Goal: Task Accomplishment & Management: Manage account settings

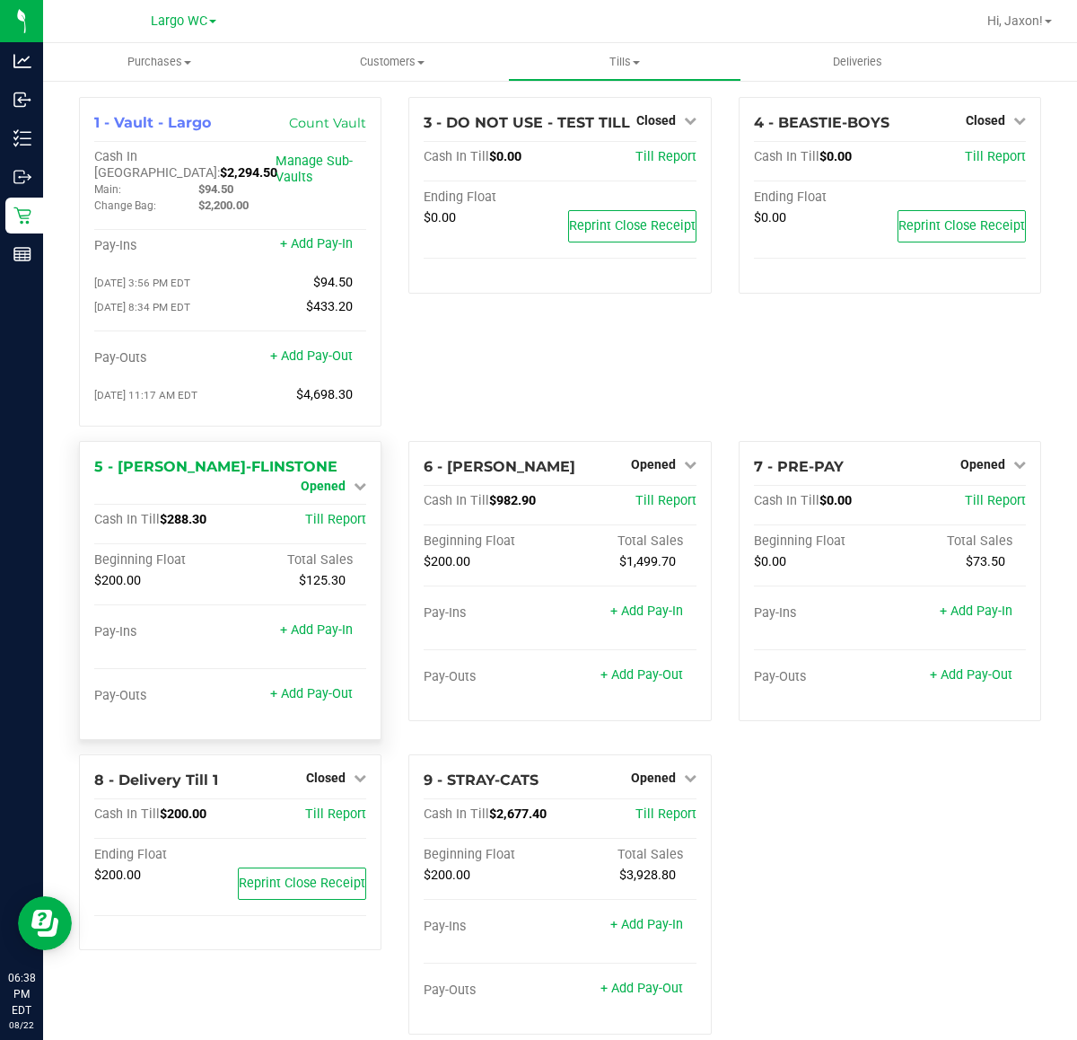
click at [321, 478] on span "Opened" at bounding box center [323, 485] width 45 height 14
click at [317, 496] on link "Close Till" at bounding box center [326, 501] width 48 height 14
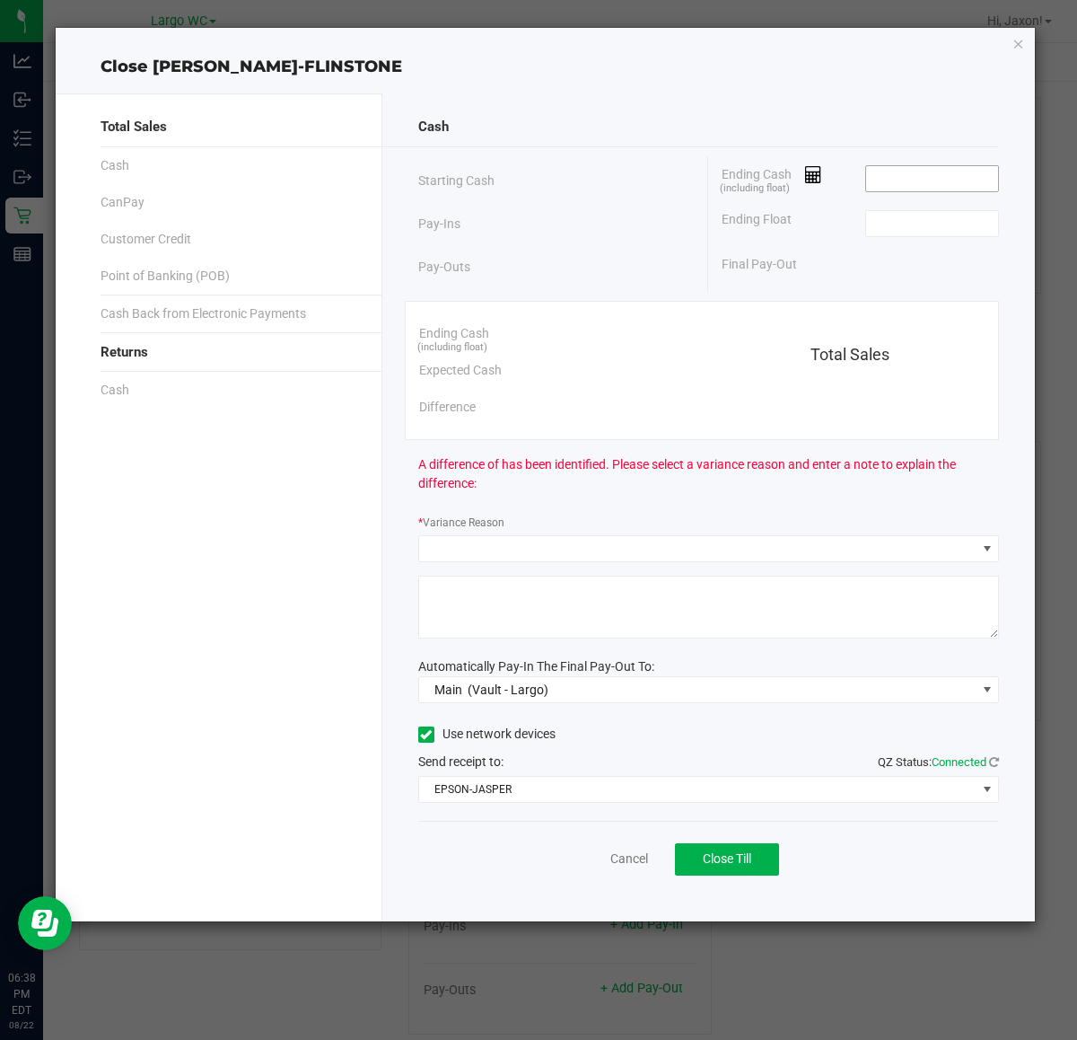
click at [935, 172] on input at bounding box center [932, 178] width 132 height 25
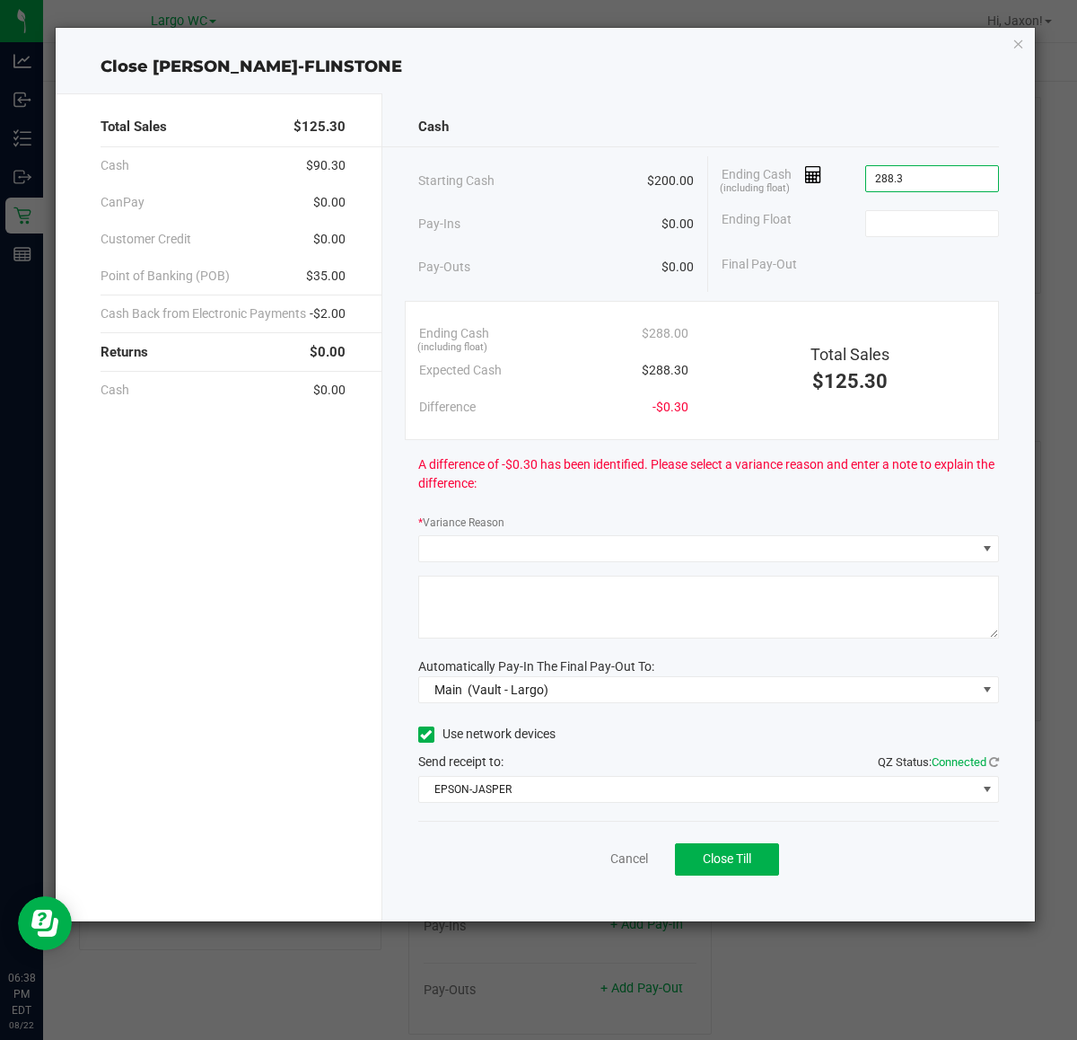
type input "$288.30"
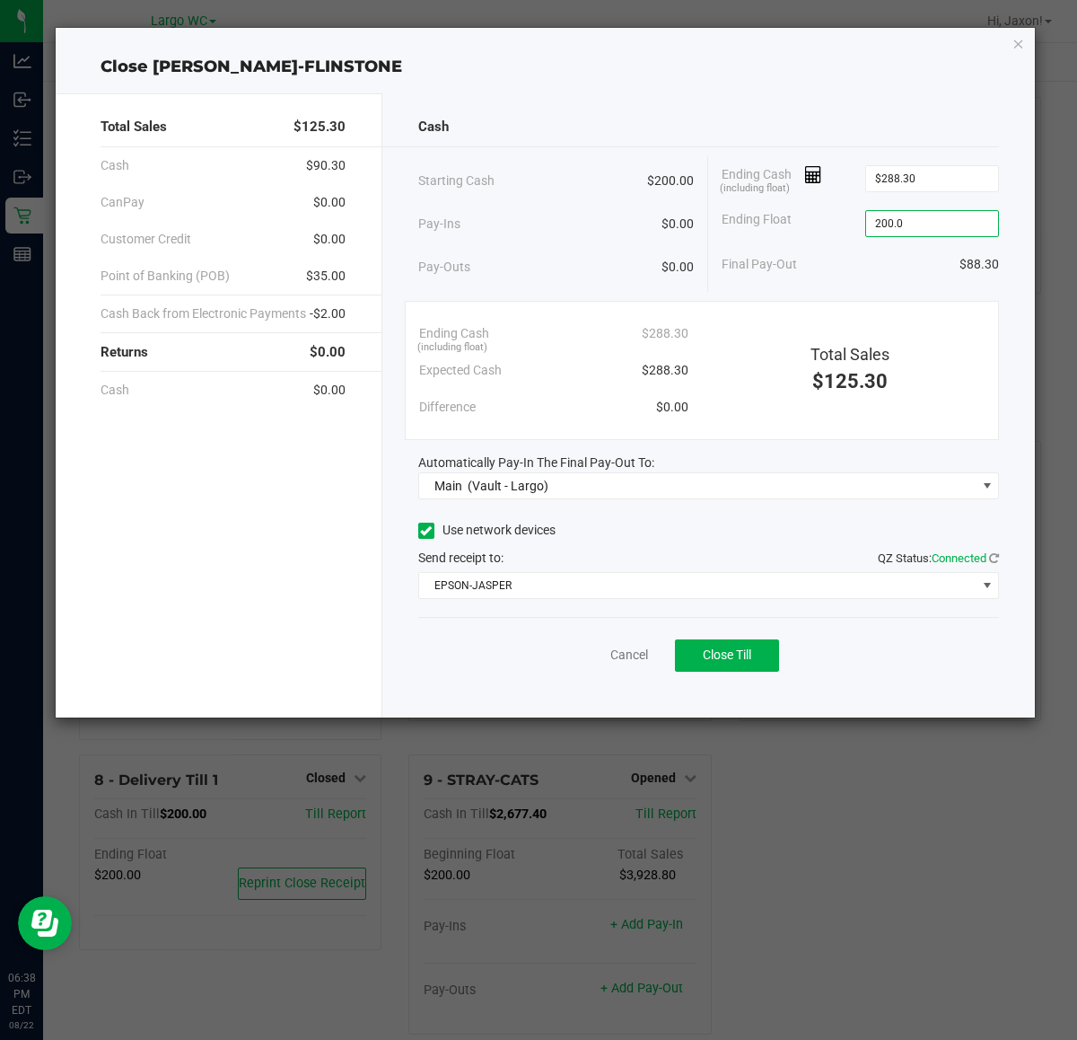
type input "$200.00"
click at [860, 689] on div "Cash Starting Cash $200.00 Pay-Ins $0.00 Pay-Outs $0.00 Ending Cash (including …" at bounding box center [709, 405] width 654 height 624
click at [750, 657] on span "Close Till" at bounding box center [727, 654] width 48 height 14
click at [585, 655] on link "Dismiss" at bounding box center [589, 654] width 43 height 19
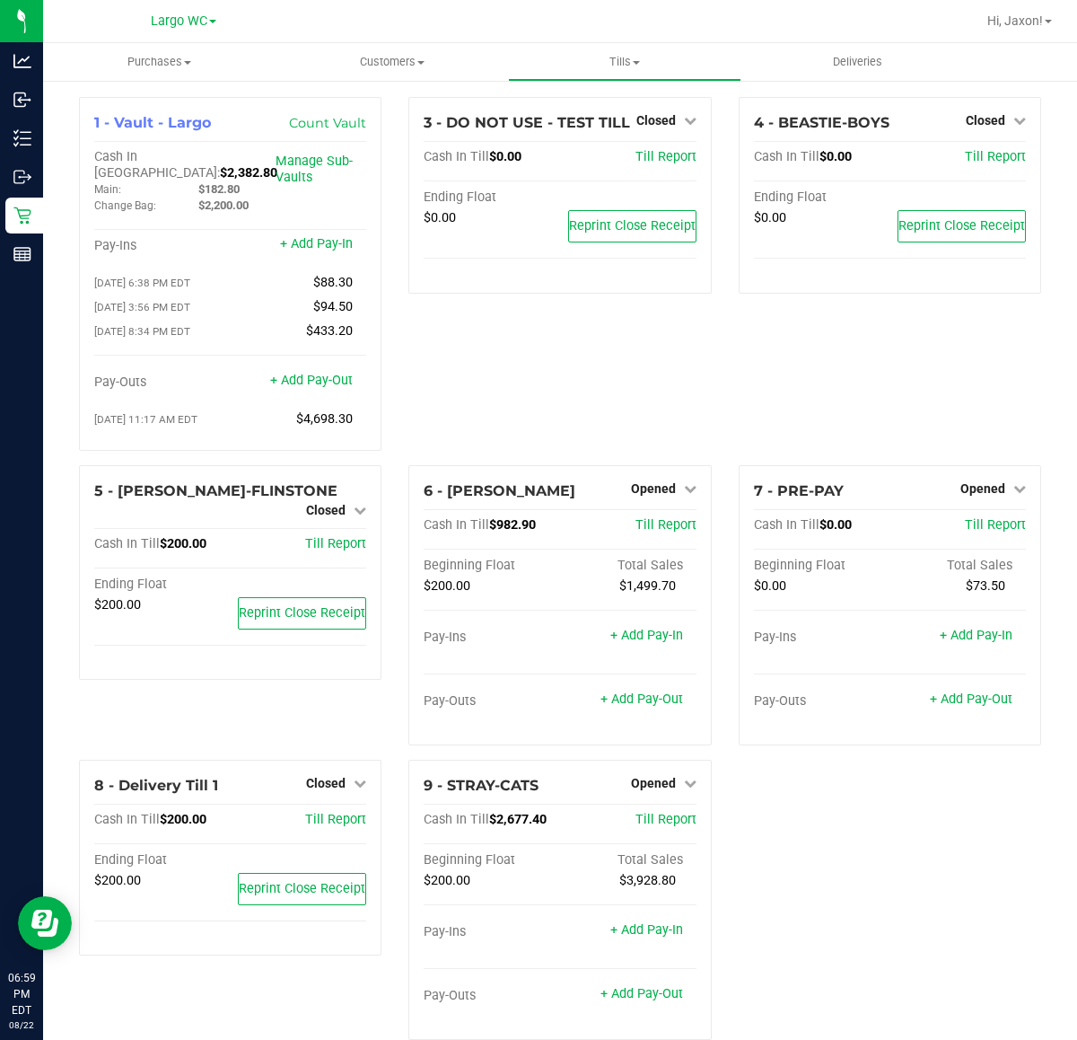
click at [894, 842] on div "1 - Vault - Largo Count Vault Cash In Vault: $2,382.80 Main: $182.80 Change Bag…" at bounding box center [560, 575] width 989 height 957
click at [652, 483] on span "Opened" at bounding box center [653, 488] width 45 height 14
click at [646, 518] on link "Close Till" at bounding box center [655, 525] width 48 height 14
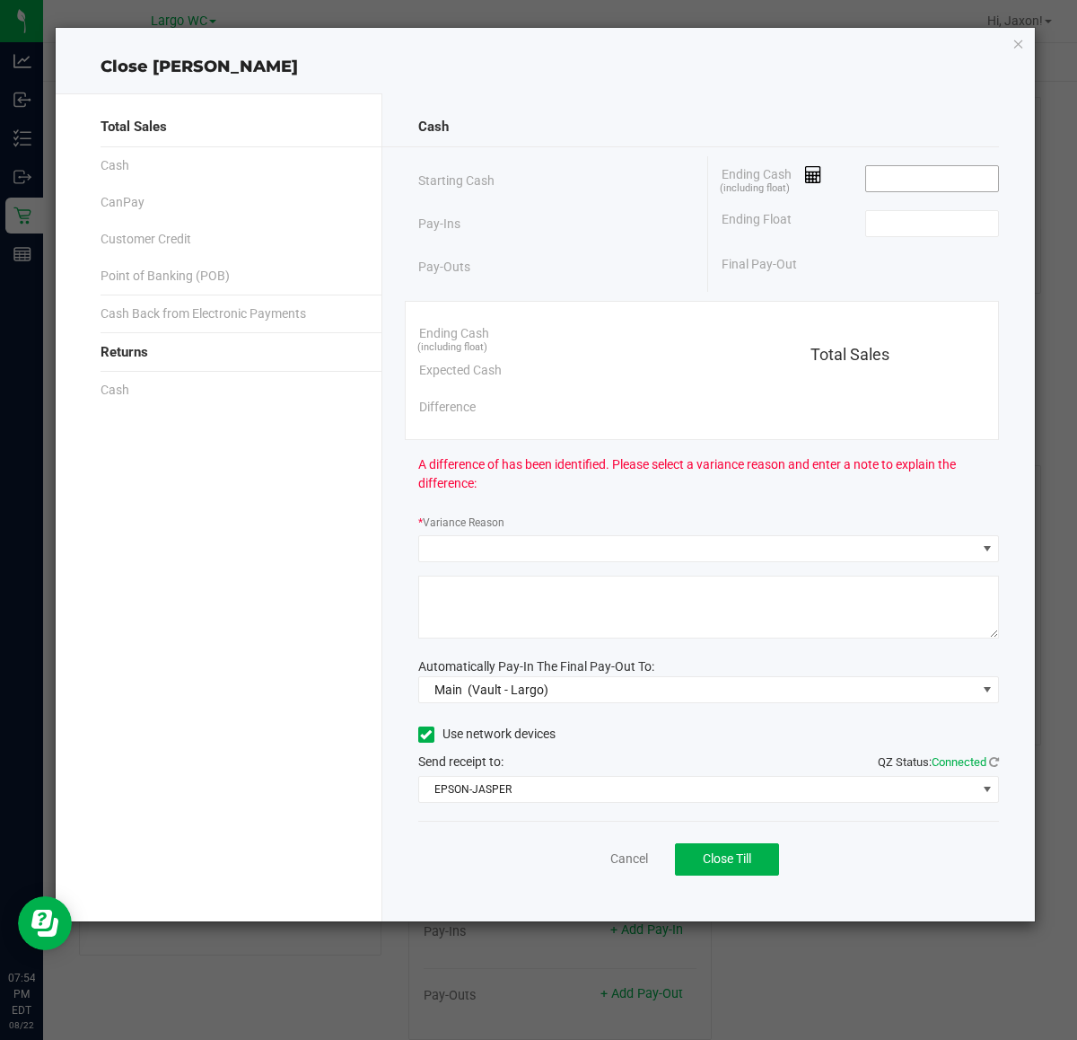
click at [920, 178] on input at bounding box center [932, 178] width 132 height 25
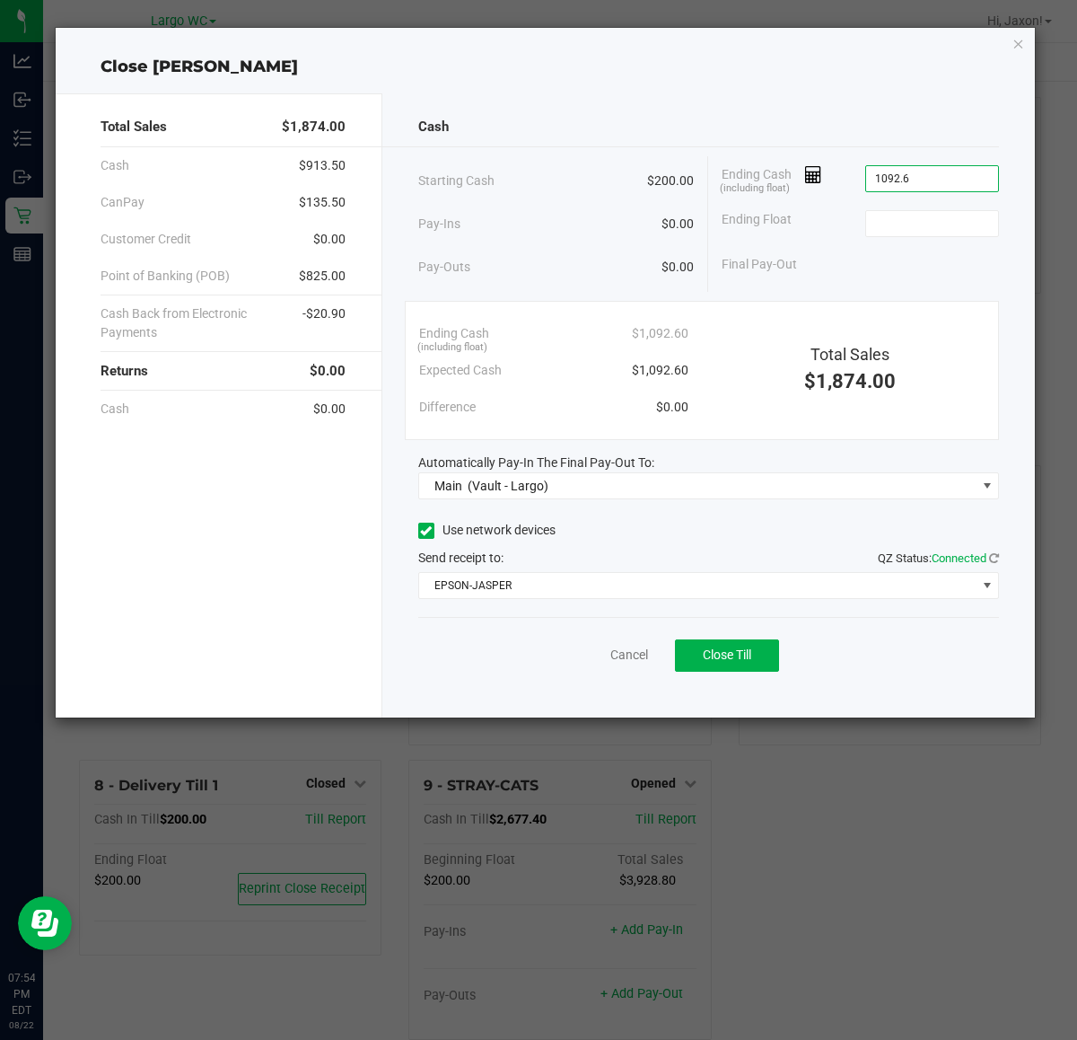
type input "$1,092.60"
click at [720, 656] on span "Close Till" at bounding box center [727, 654] width 48 height 14
type input "$200.00"
click at [583, 648] on link "Dismiss" at bounding box center [589, 654] width 43 height 19
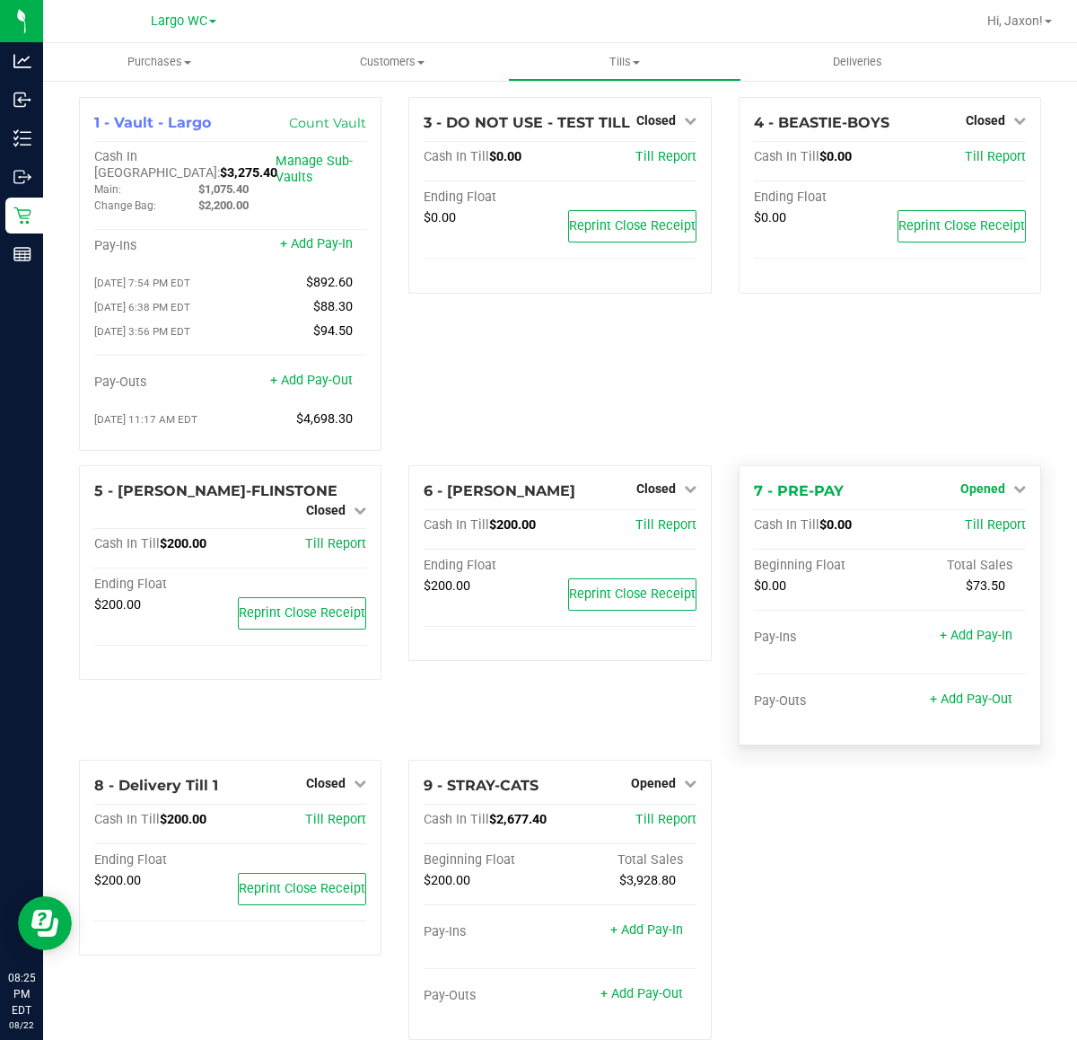
click at [969, 481] on span "Opened" at bounding box center [983, 488] width 45 height 14
click at [961, 519] on link "Close Till" at bounding box center [985, 525] width 48 height 14
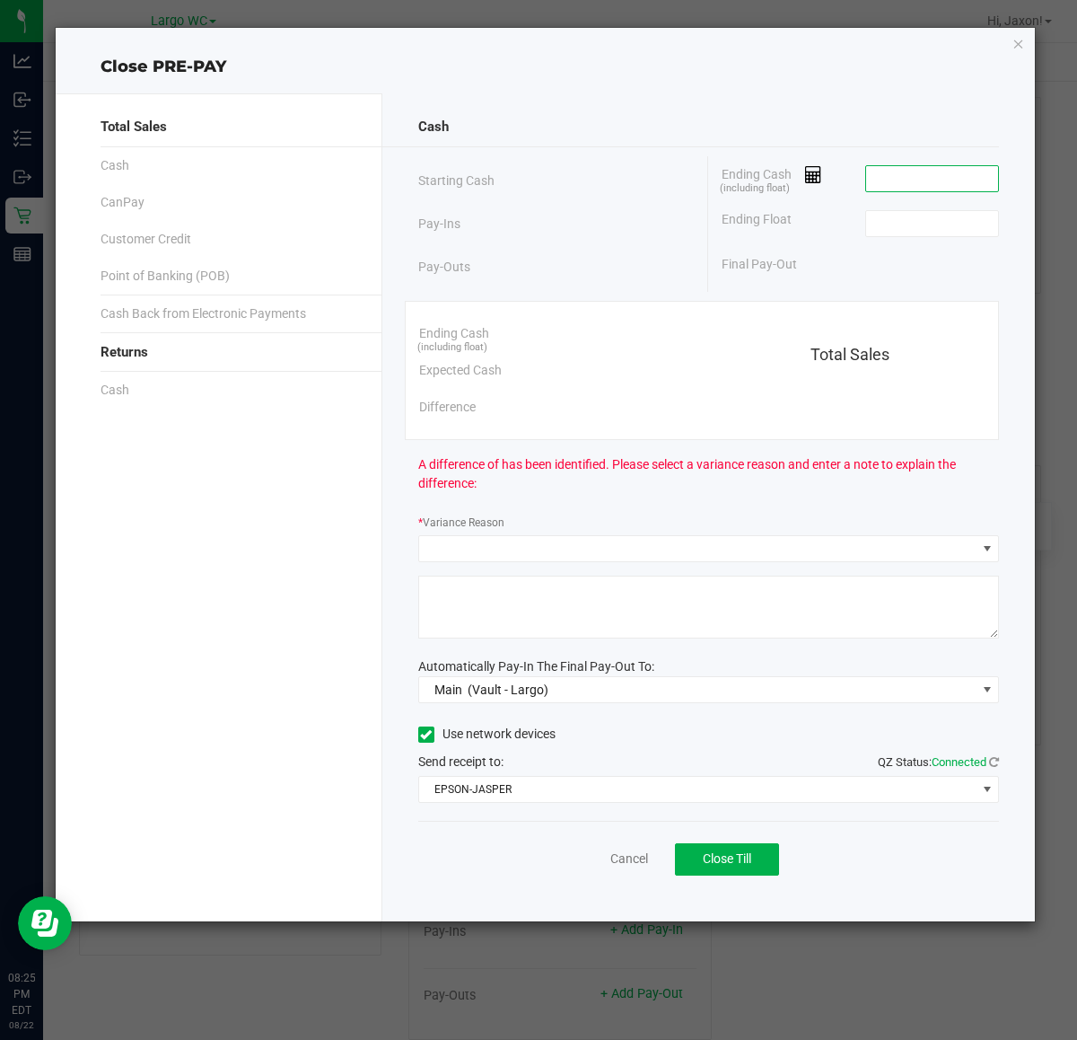
click at [953, 177] on input at bounding box center [932, 178] width 132 height 25
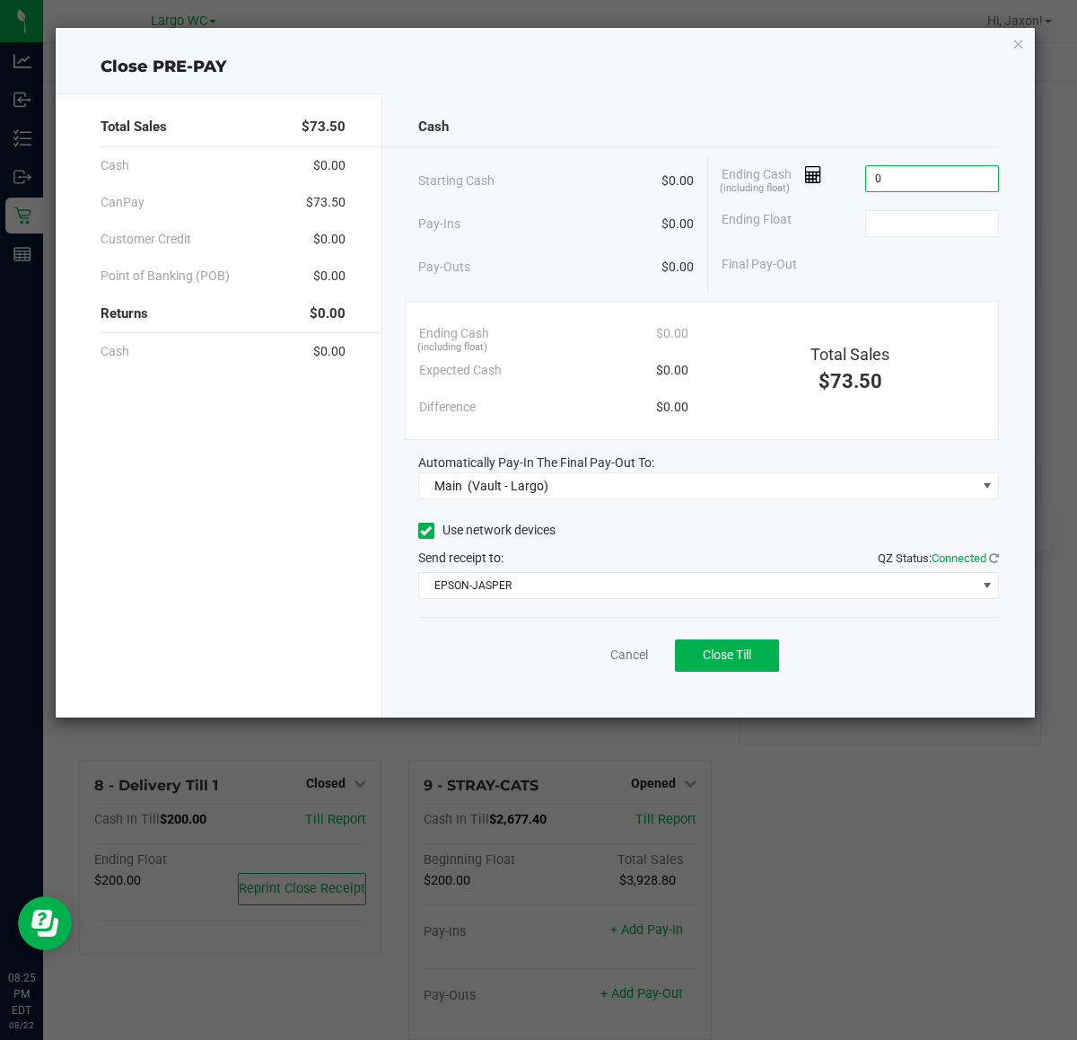
type input "$0.00"
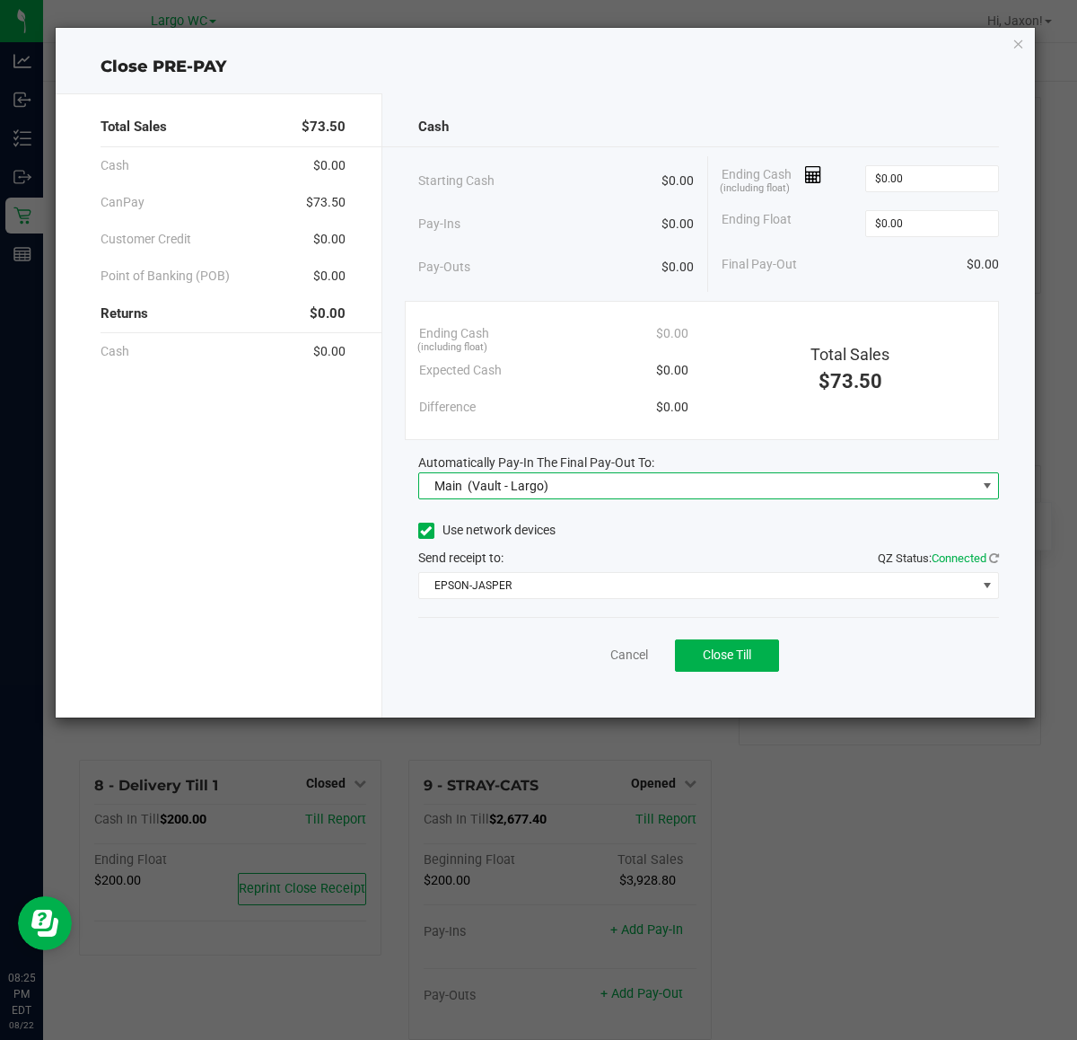
click at [918, 662] on div "Cancel Close Till" at bounding box center [709, 651] width 582 height 69
click at [654, 644] on div "Cancel Close Till" at bounding box center [709, 651] width 582 height 69
click at [720, 640] on button "Close Till" at bounding box center [727, 655] width 104 height 32
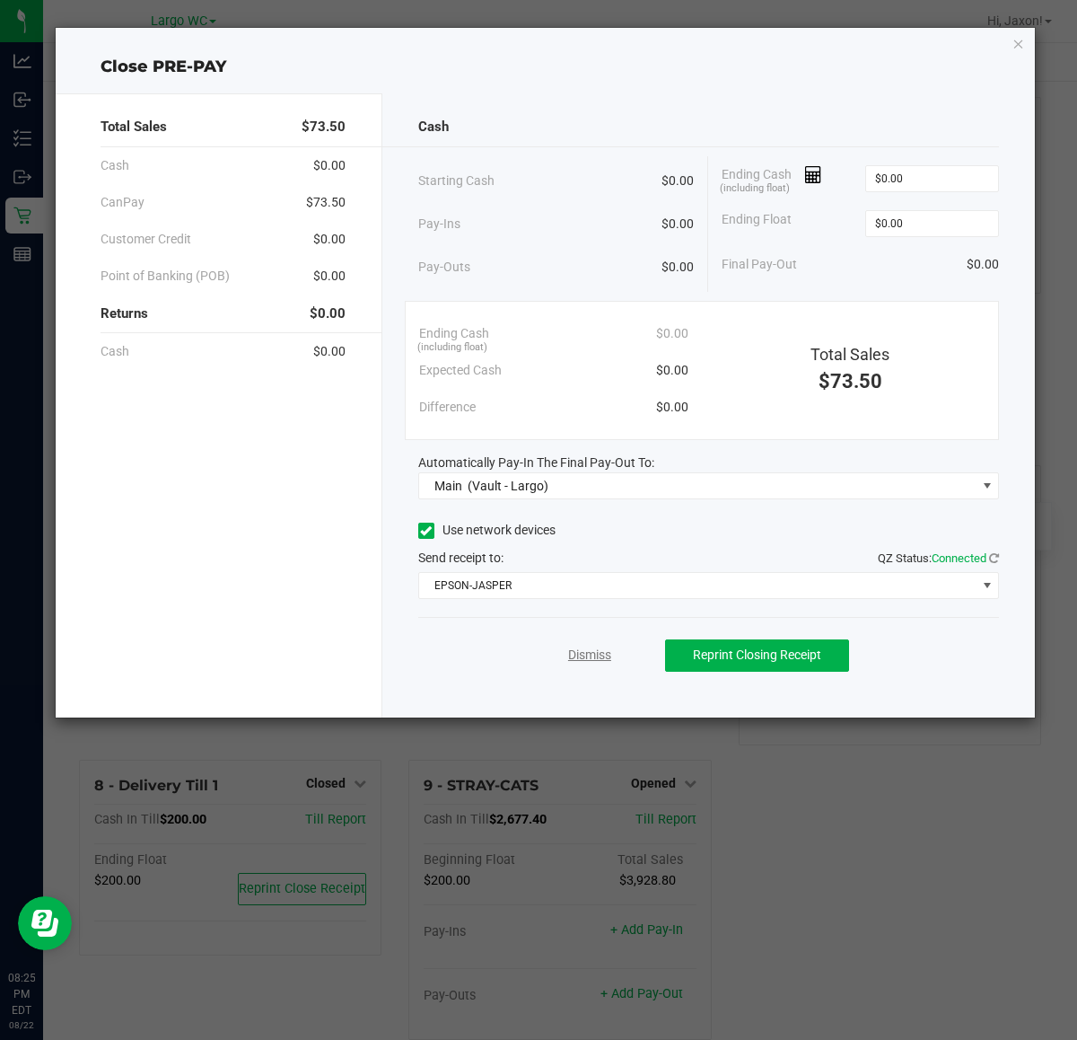
click at [573, 653] on link "Dismiss" at bounding box center [589, 654] width 43 height 19
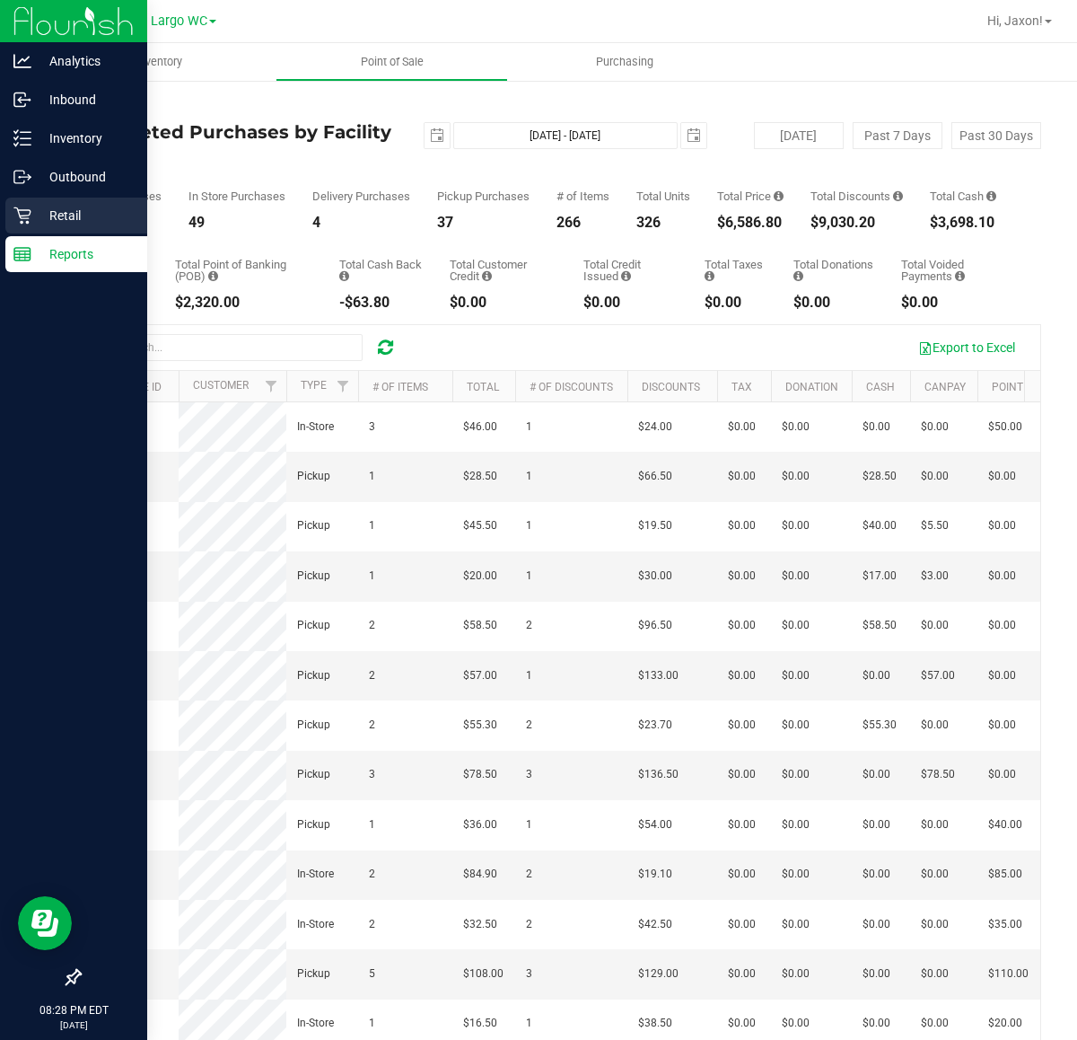
click at [28, 213] on icon at bounding box center [22, 215] width 18 height 18
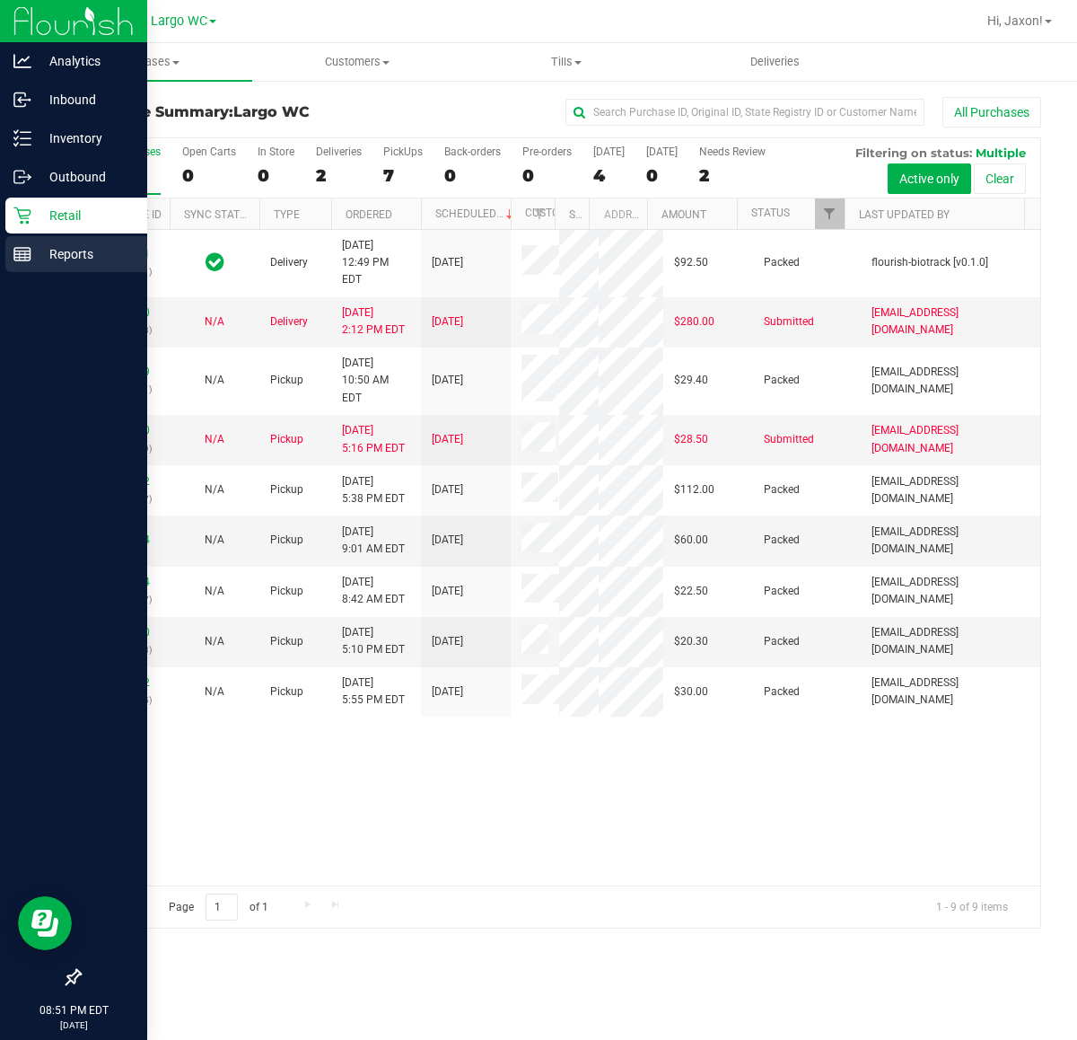
click at [20, 258] on line at bounding box center [20, 255] width 0 height 9
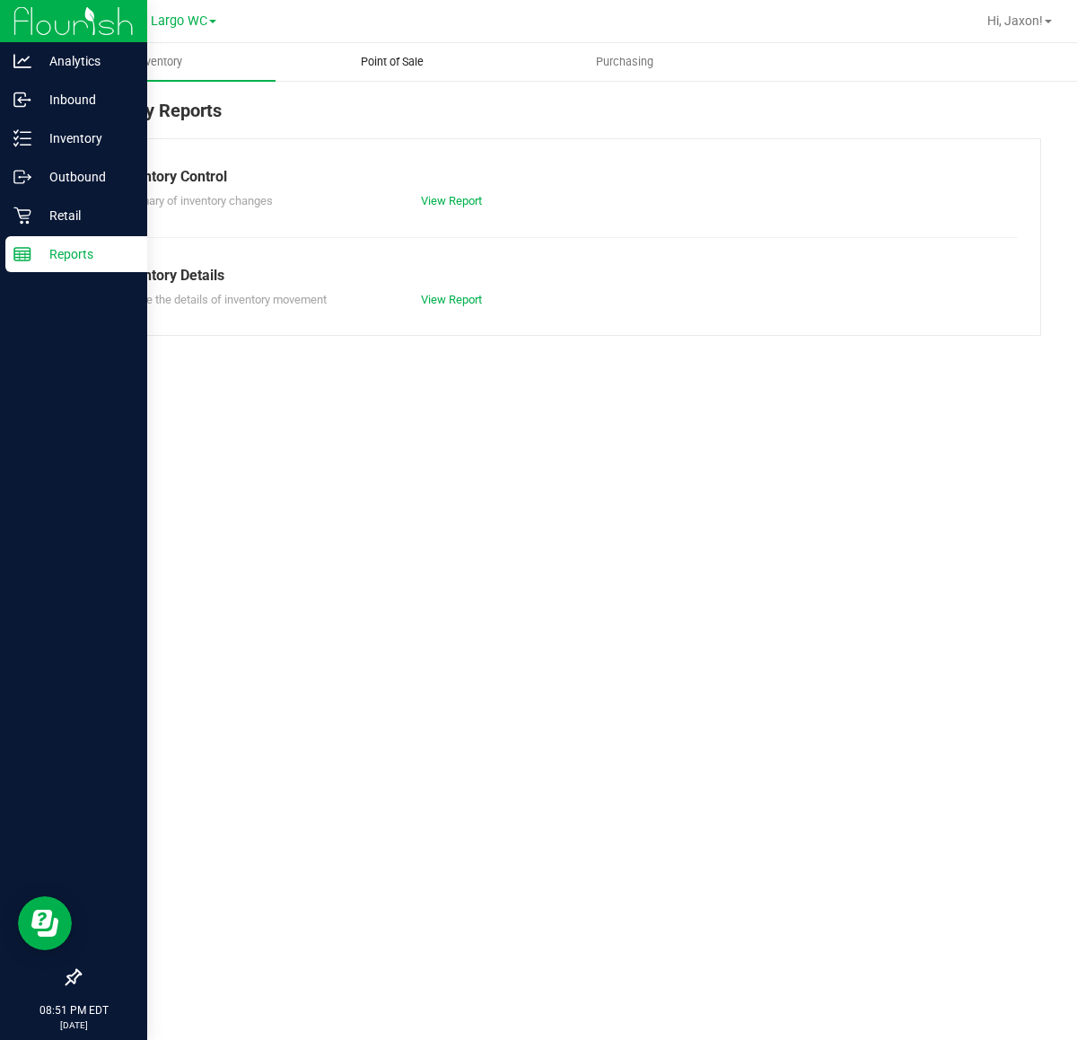
click at [382, 56] on span "Point of Sale" at bounding box center [392, 62] width 111 height 16
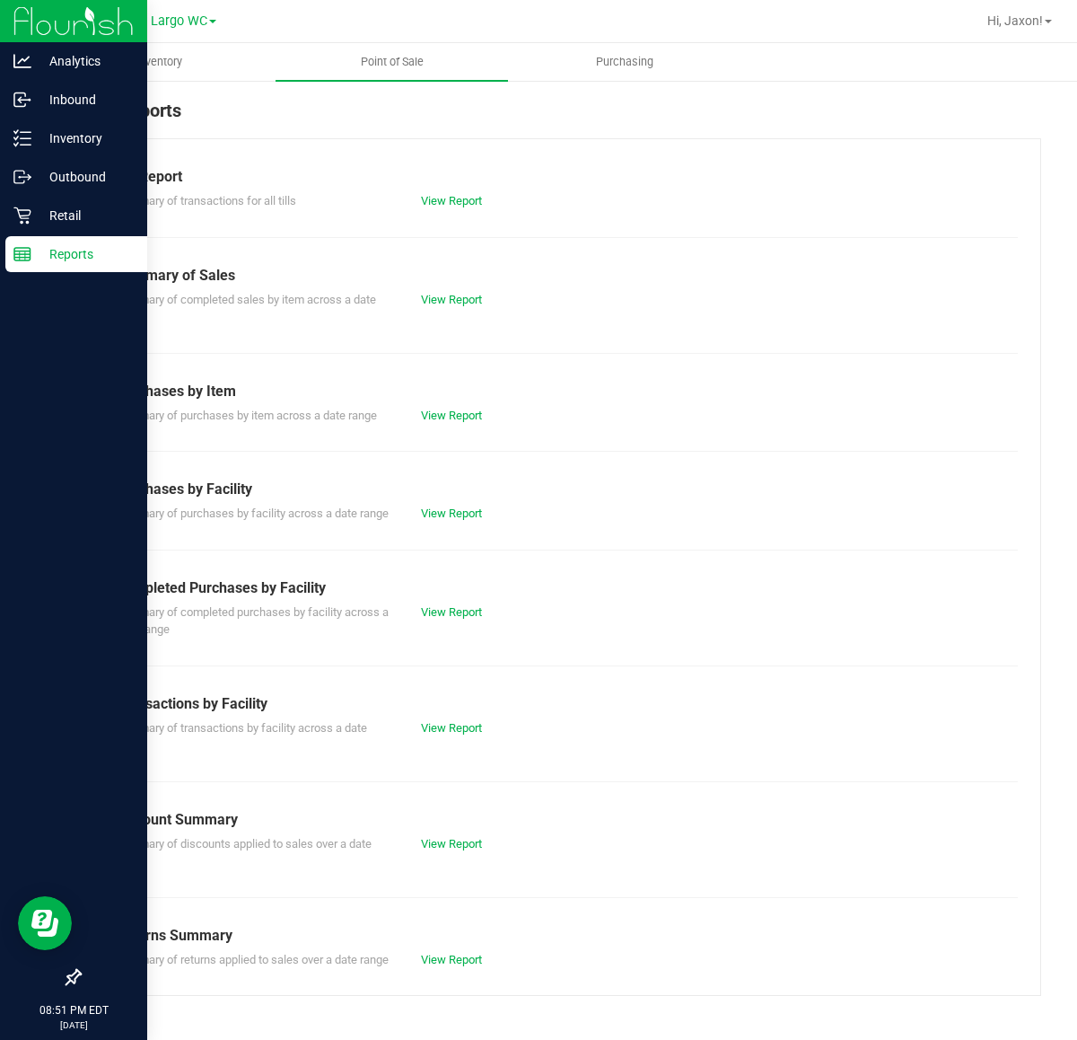
click at [462, 716] on div "Summary of transactions by facility across a date range View Report" at bounding box center [560, 734] width 916 height 39
click at [459, 730] on link "View Report" at bounding box center [451, 727] width 61 height 13
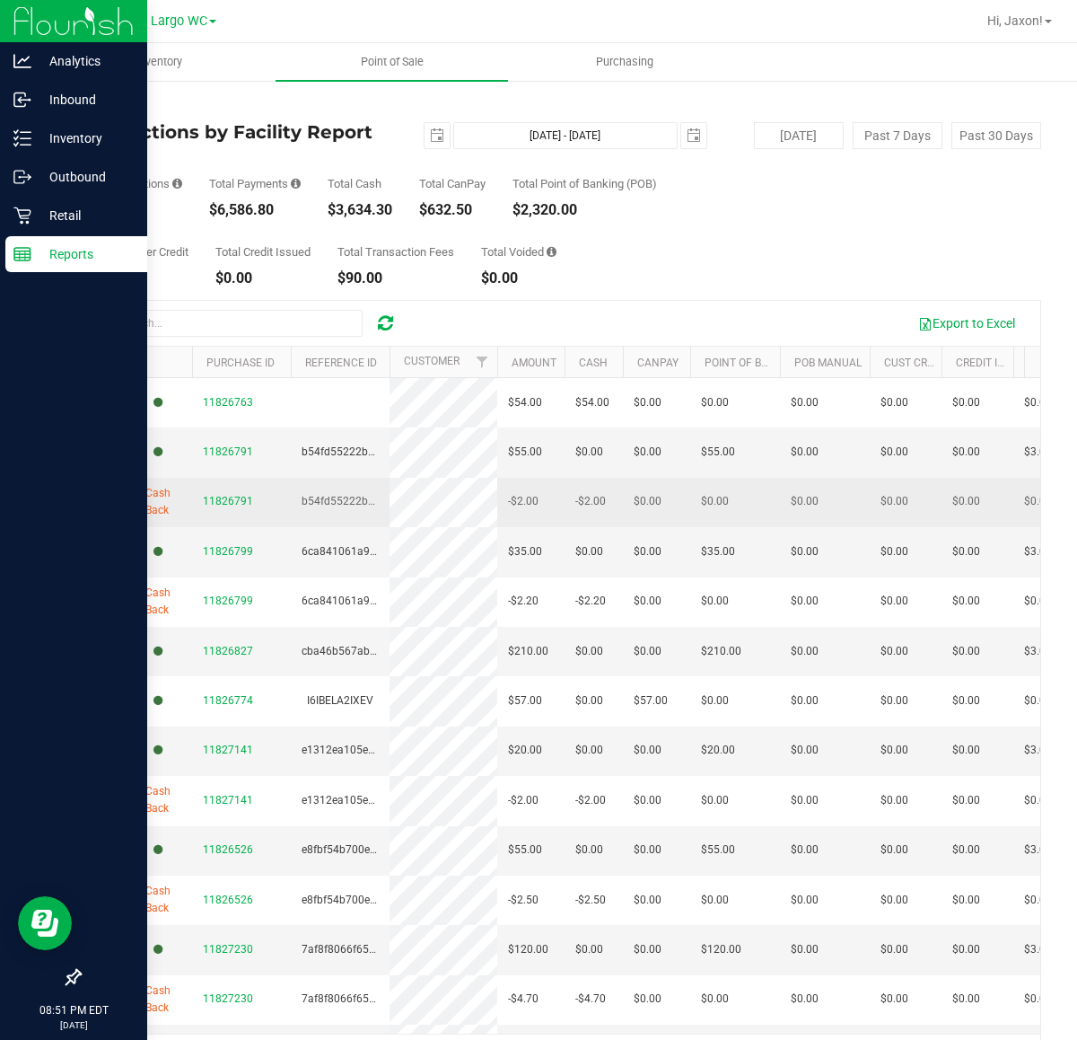
click at [101, 581] on div at bounding box center [73, 617] width 147 height 685
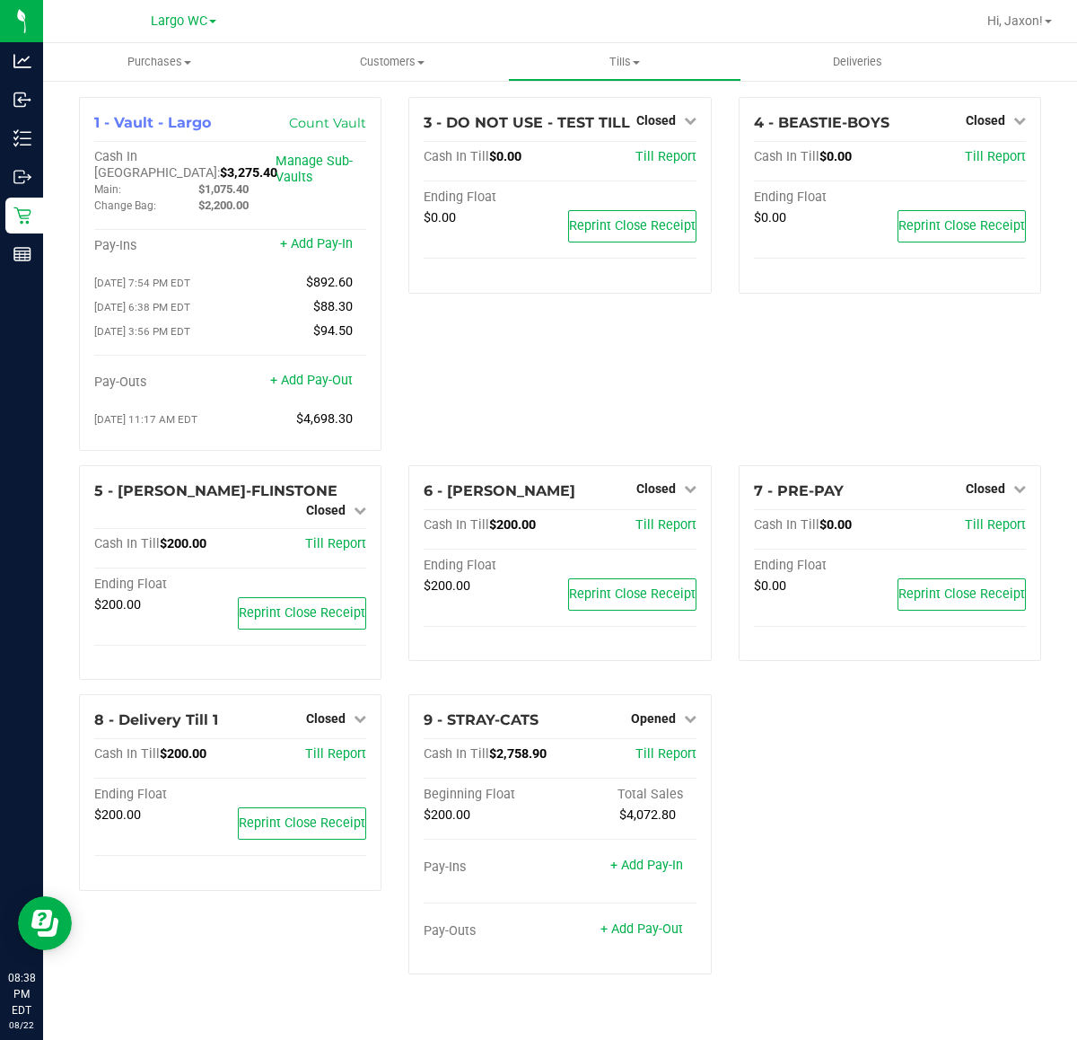
click at [823, 943] on div "1 - Vault - Largo Count Vault Cash In Vault: $3,275.40 Main: $1,075.40 Change B…" at bounding box center [560, 542] width 989 height 891
click at [819, 782] on div "1 - Vault - Largo Count Vault Cash In Vault: $3,275.40 Main: $1,075.40 Change B…" at bounding box center [560, 542] width 989 height 891
click at [674, 711] on span "Opened" at bounding box center [653, 718] width 45 height 14
click at [678, 748] on link "Close Till" at bounding box center [655, 755] width 48 height 14
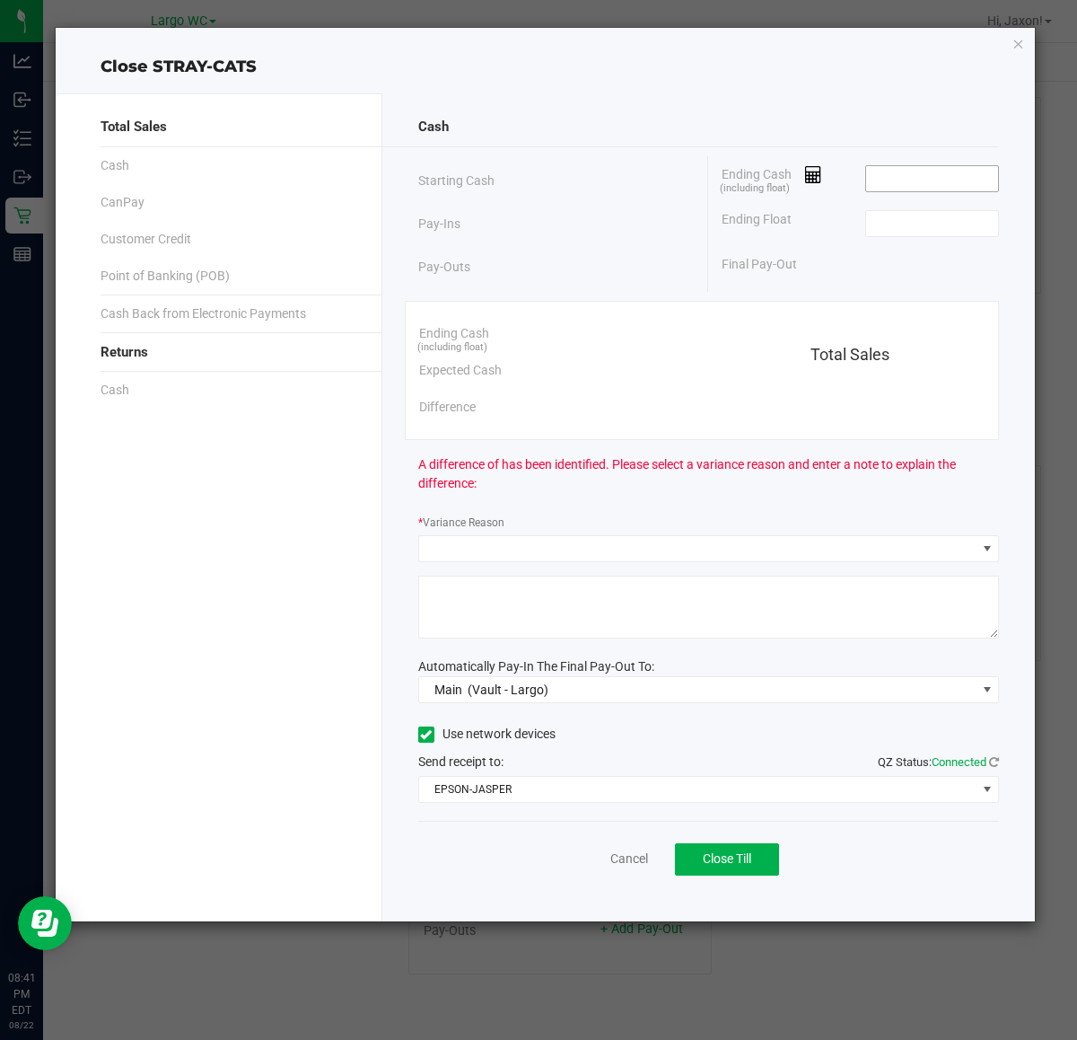
click at [948, 178] on input at bounding box center [932, 178] width 132 height 25
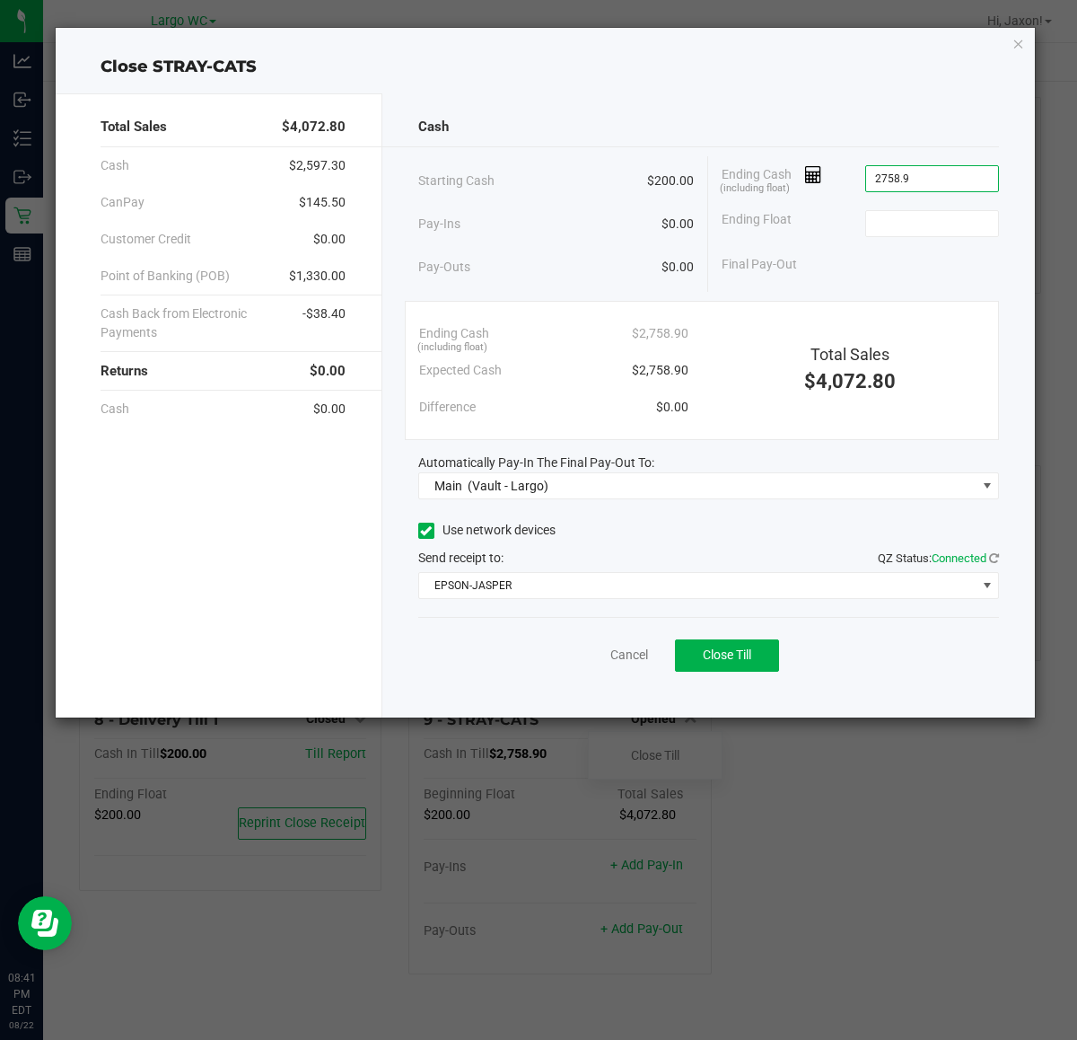
type input "$2,758.90"
click at [729, 657] on span "Close Till" at bounding box center [727, 654] width 48 height 14
type input "$200.00"
click at [568, 661] on link "Dismiss" at bounding box center [589, 654] width 43 height 19
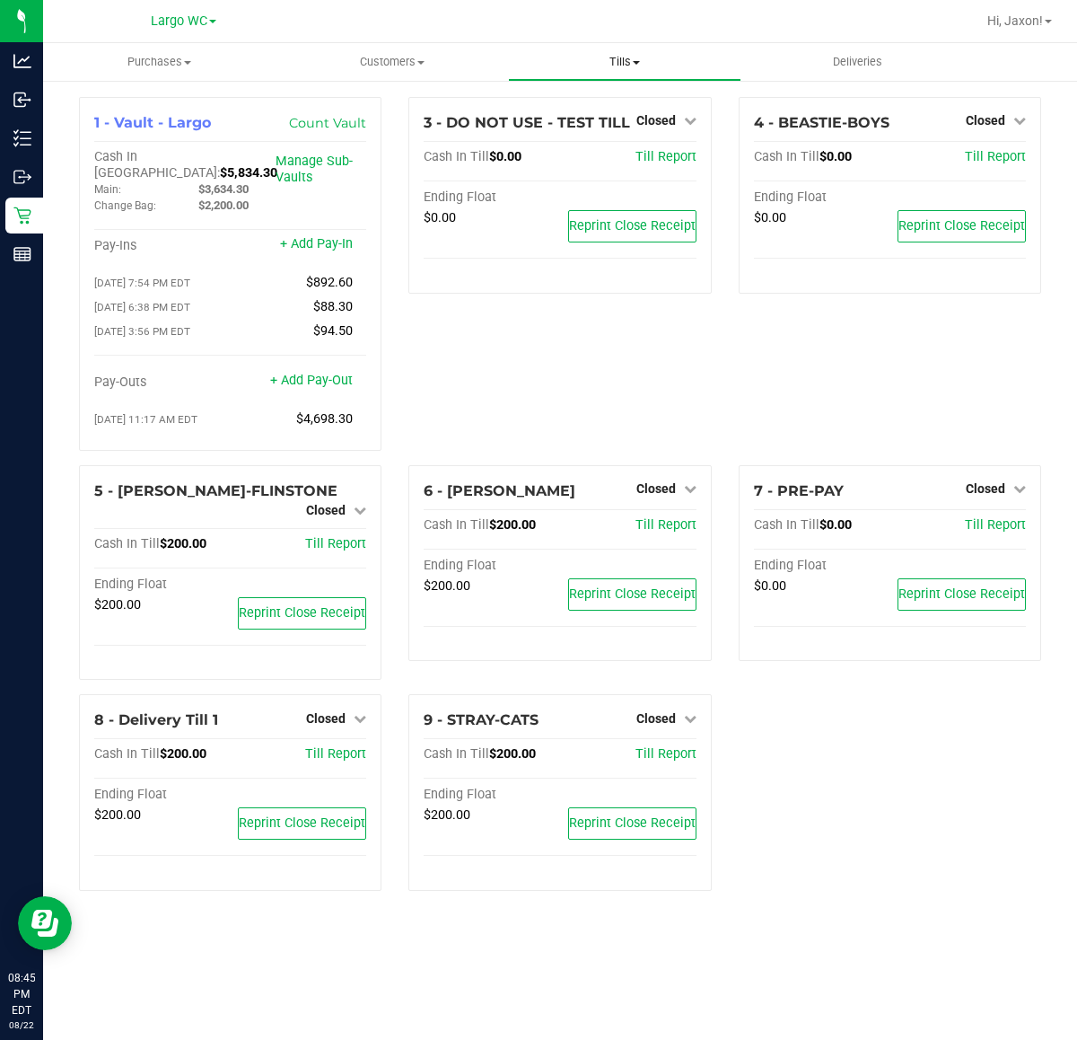
click at [620, 60] on span "Tills" at bounding box center [624, 62] width 231 height 16
click at [602, 126] on span "Reconcile e-payments" at bounding box center [597, 129] width 179 height 15
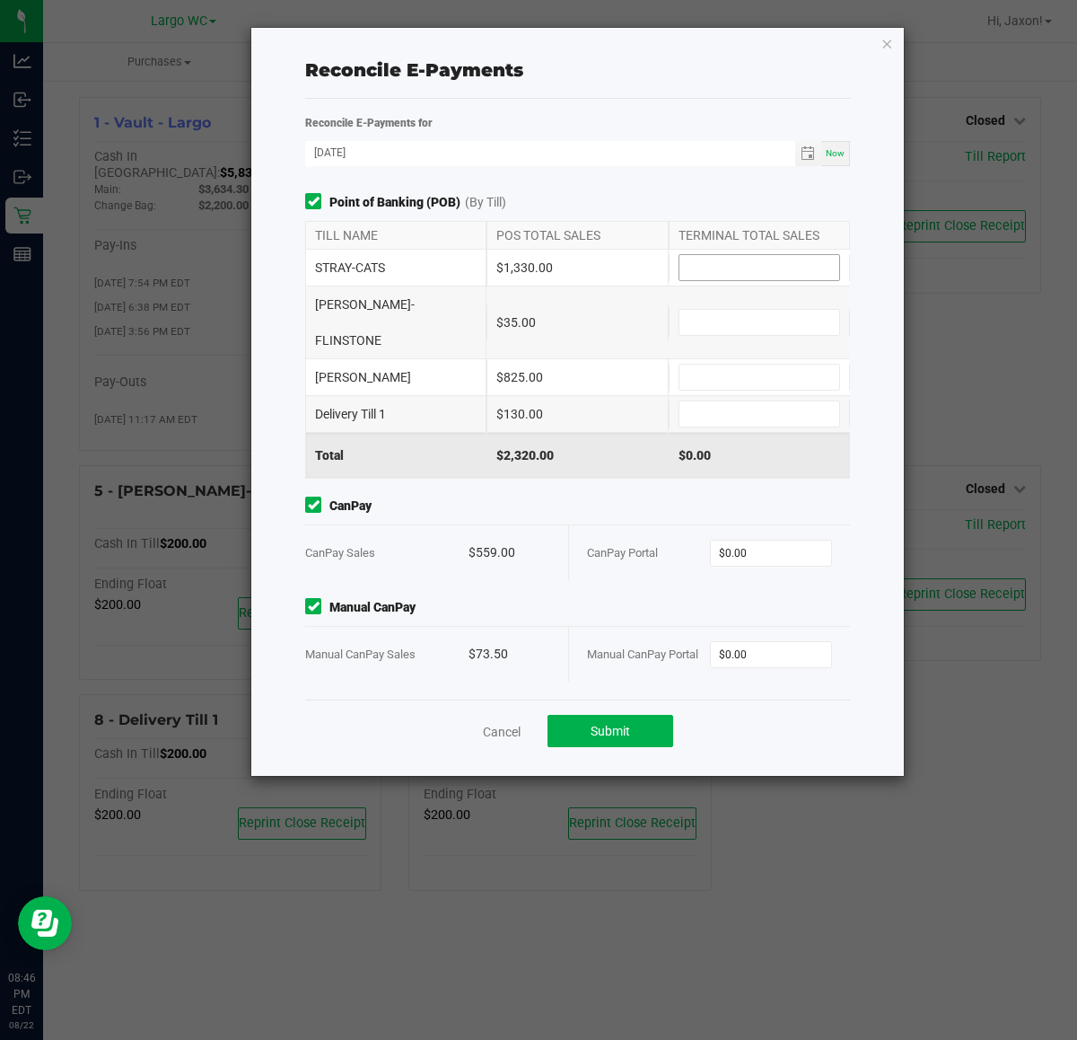
click at [716, 276] on input at bounding box center [760, 267] width 160 height 25
type input "$1,330.00"
type input "$35.00"
type input "$825.00"
type input "$130.00"
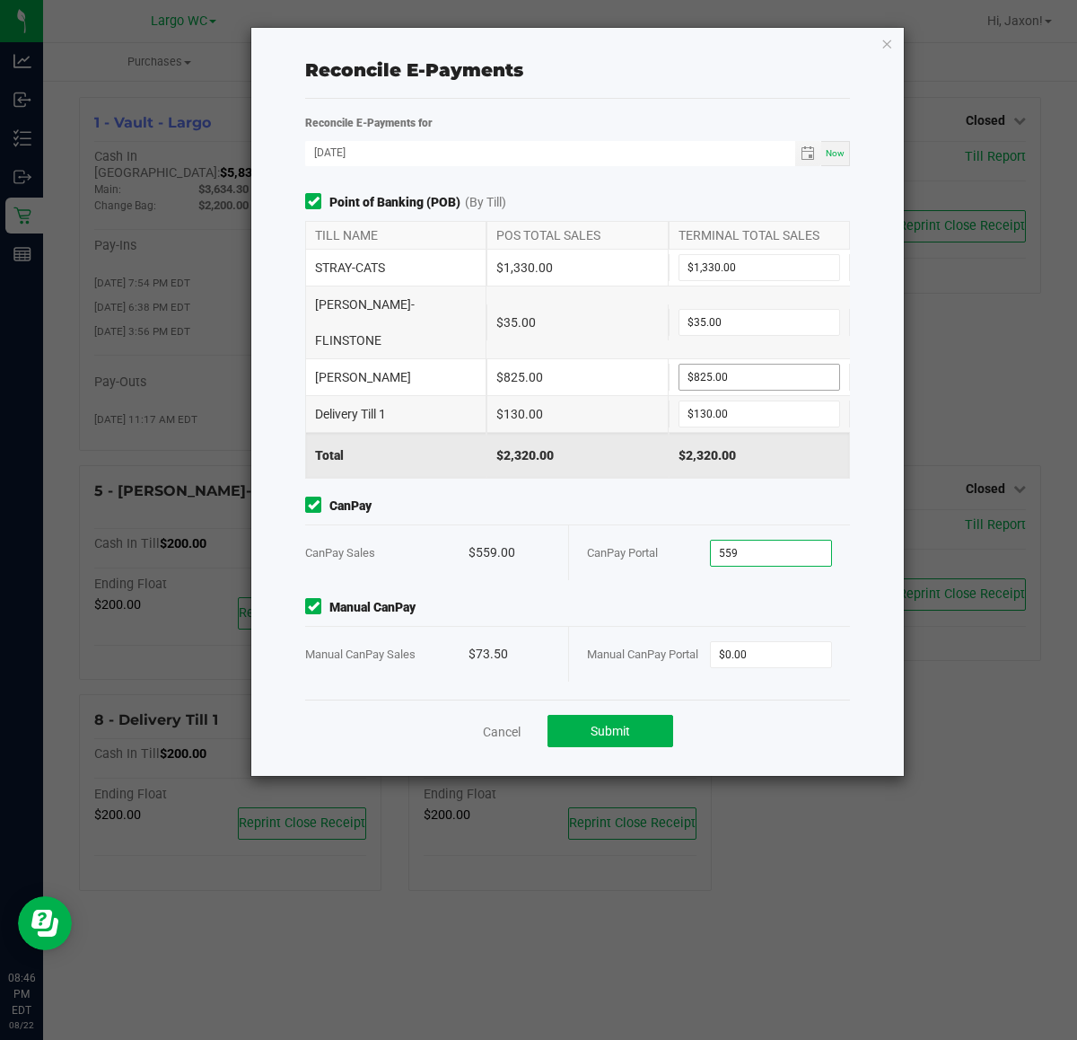
type input "$559.00"
type input "$73.50"
click at [625, 724] on span "Submit" at bounding box center [610, 731] width 39 height 14
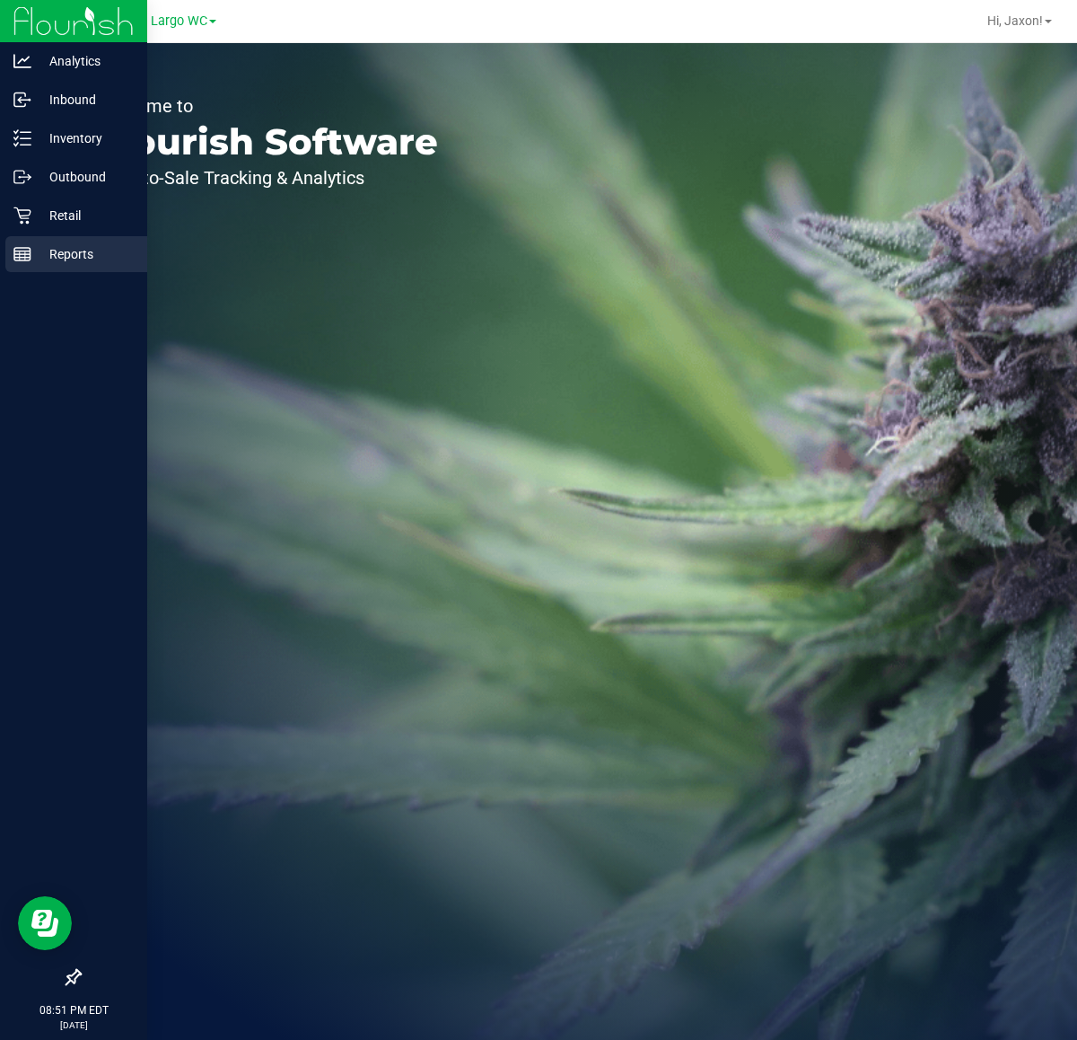
click at [56, 260] on p "Reports" at bounding box center [85, 254] width 108 height 22
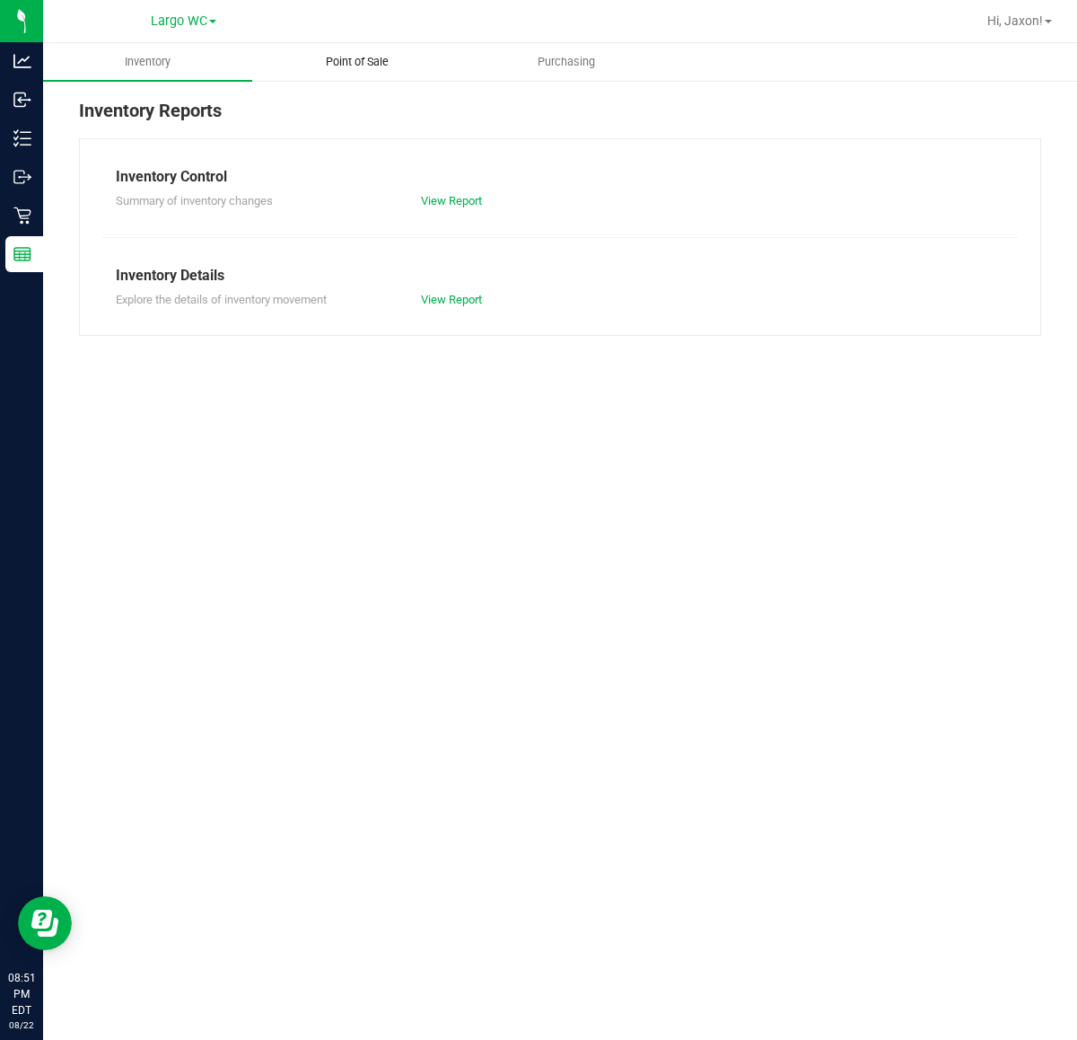
click at [285, 59] on uib-tab-heading "Point of Sale" at bounding box center [356, 62] width 207 height 36
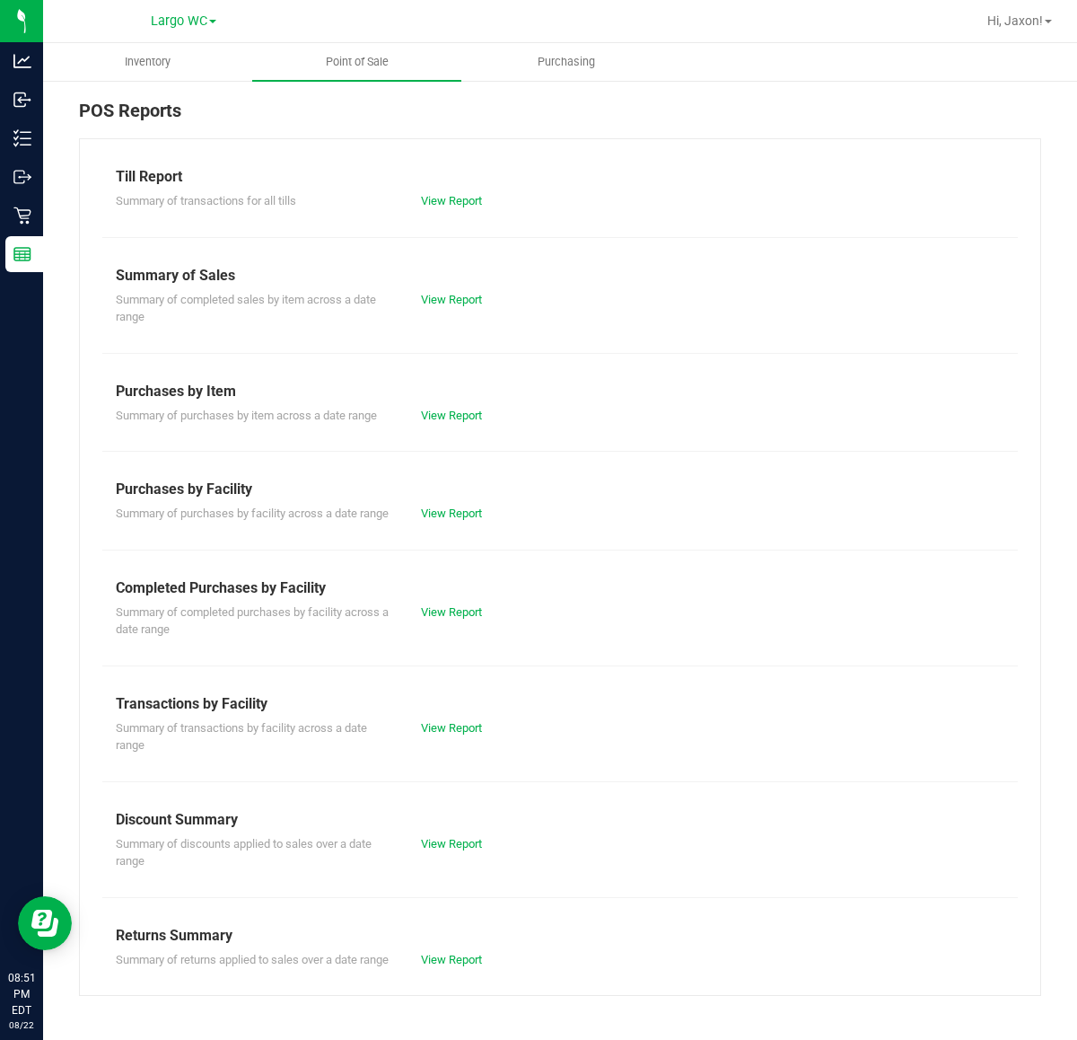
click at [453, 213] on div "Till Report Summary of transactions for all tills View Report Summary of Sales …" at bounding box center [560, 566] width 962 height 857
click at [453, 204] on link "View Report" at bounding box center [451, 200] width 61 height 13
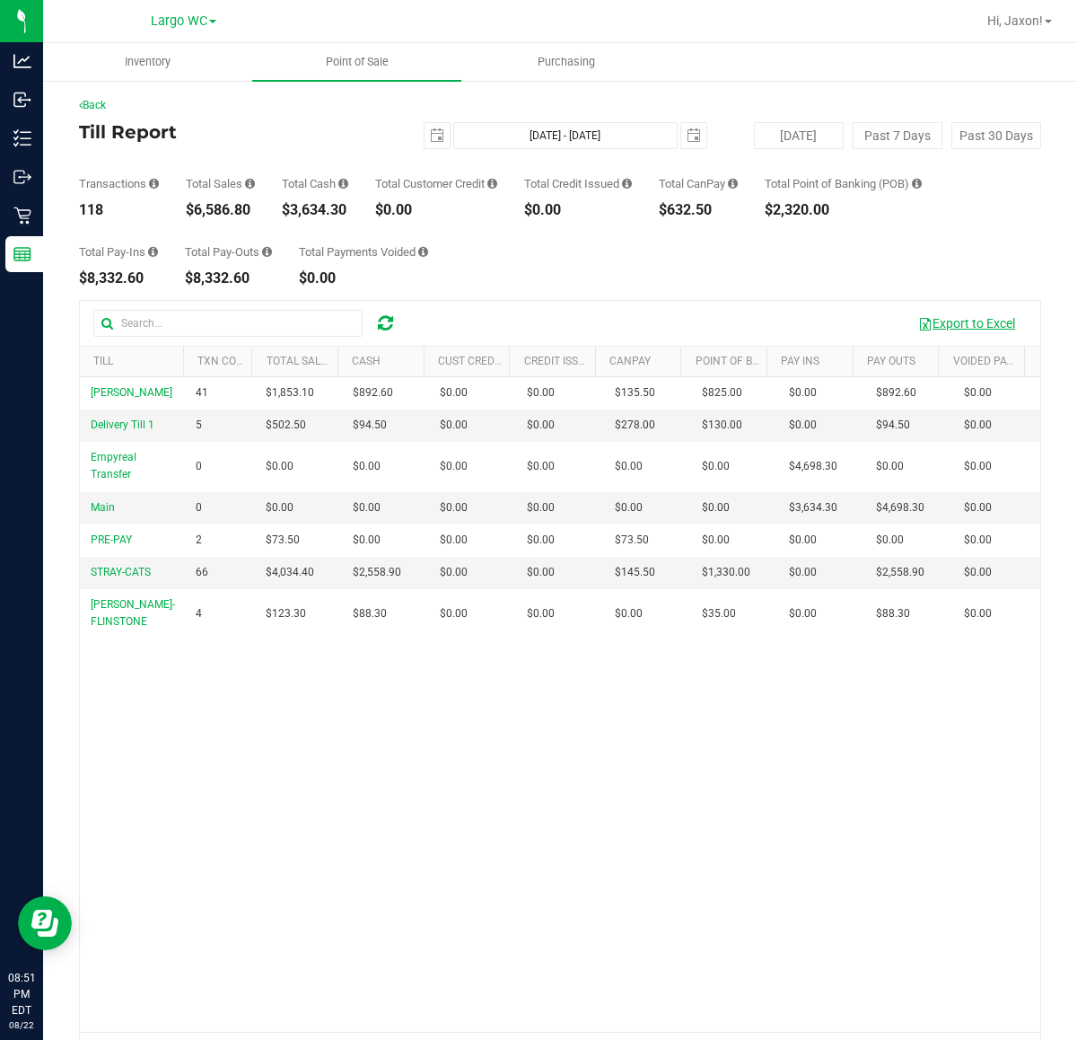
click at [957, 314] on button "Export to Excel" at bounding box center [967, 323] width 120 height 31
